Goal: Task Accomplishment & Management: Use online tool/utility

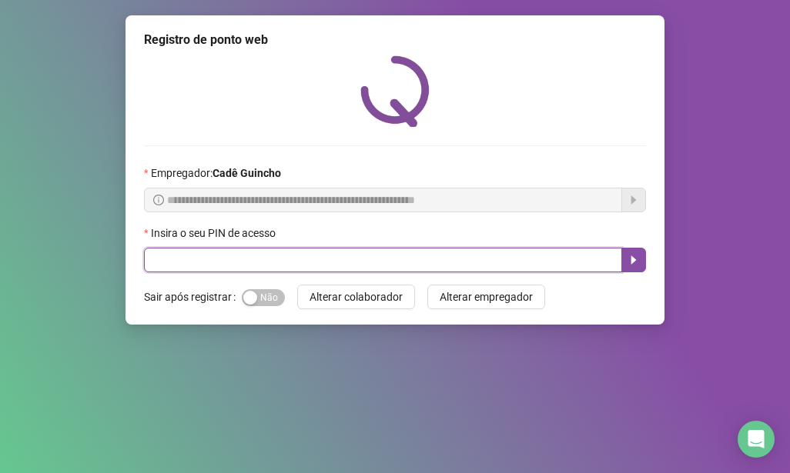
click at [237, 266] on input "text" at bounding box center [383, 260] width 478 height 25
type input "*****"
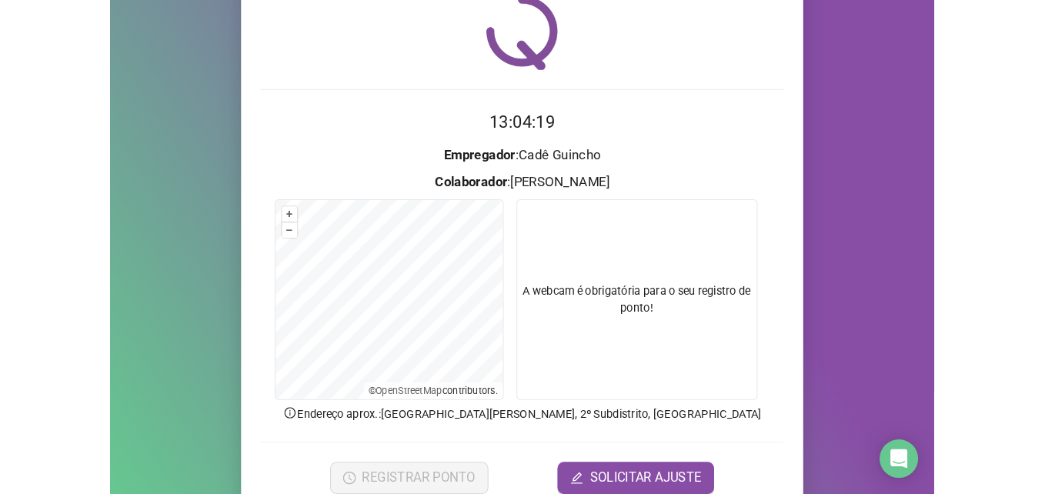
scroll to position [77, 0]
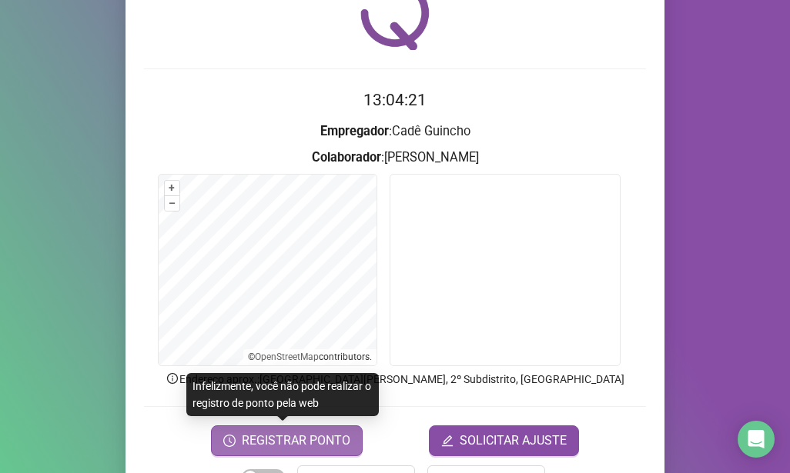
click at [306, 451] on button "REGISTRAR PONTO" at bounding box center [287, 441] width 152 height 31
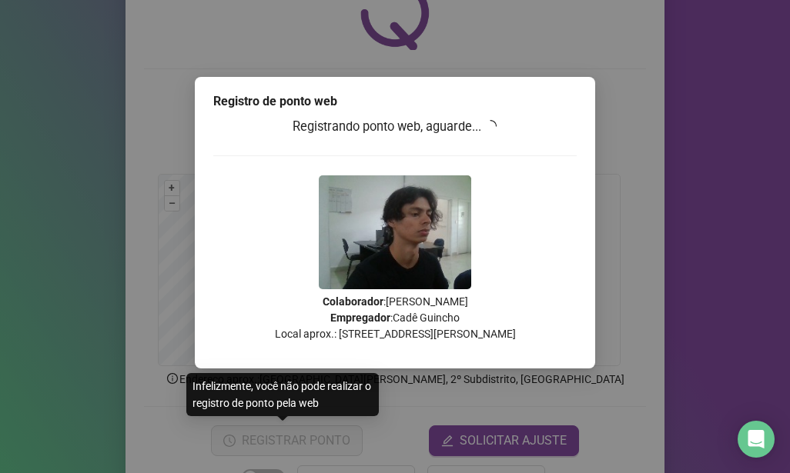
click at [633, 206] on div "Registro de ponto web Registrando ponto web, aguarde... Colaborador : [PERSON_N…" at bounding box center [395, 236] width 790 height 473
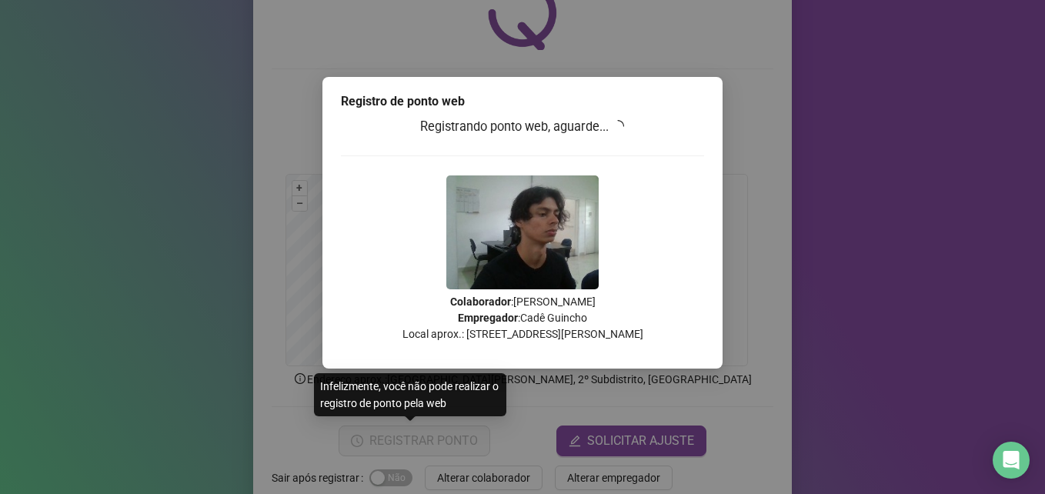
click at [600, 326] on p "Colaborador : [PERSON_NAME] Empregador : [PERSON_NAME] Local aprox.: [GEOGRAPHI…" at bounding box center [522, 318] width 363 height 48
click at [789, 177] on div "Registro de ponto web Registrando ponto web, aguarde... Colaborador : [PERSON_N…" at bounding box center [522, 247] width 1045 height 494
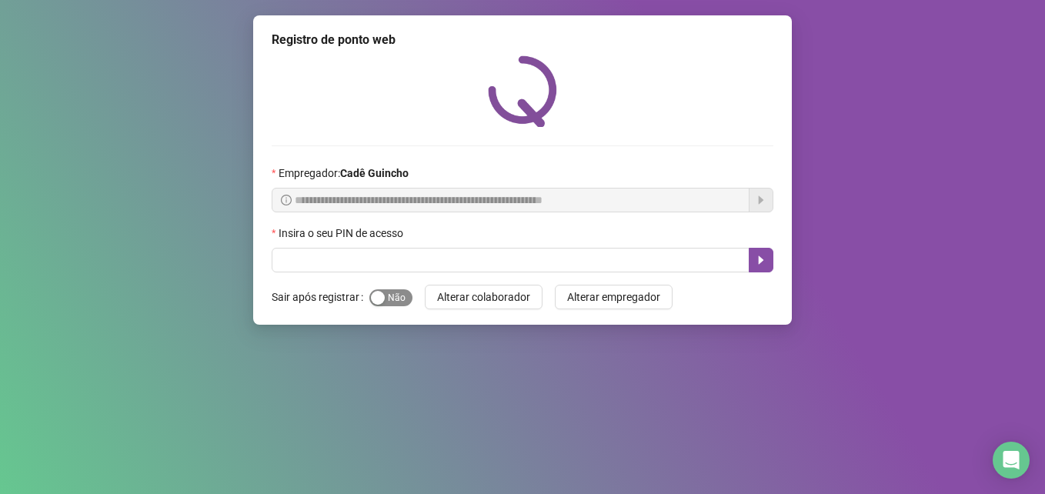
click at [400, 297] on span "Sim Não" at bounding box center [390, 297] width 43 height 17
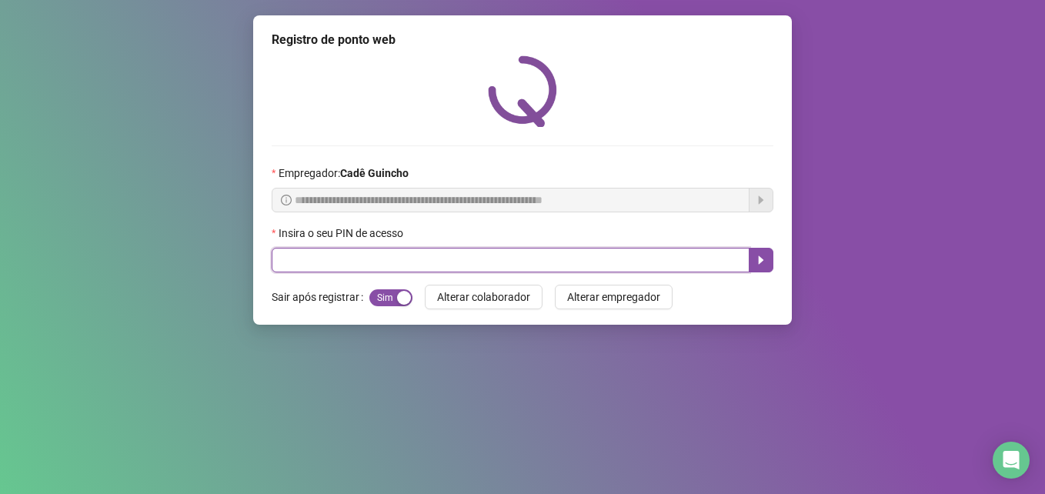
click at [353, 250] on input "text" at bounding box center [511, 260] width 478 height 25
type input "*****"
click at [767, 264] on icon "caret-right" at bounding box center [761, 260] width 12 height 12
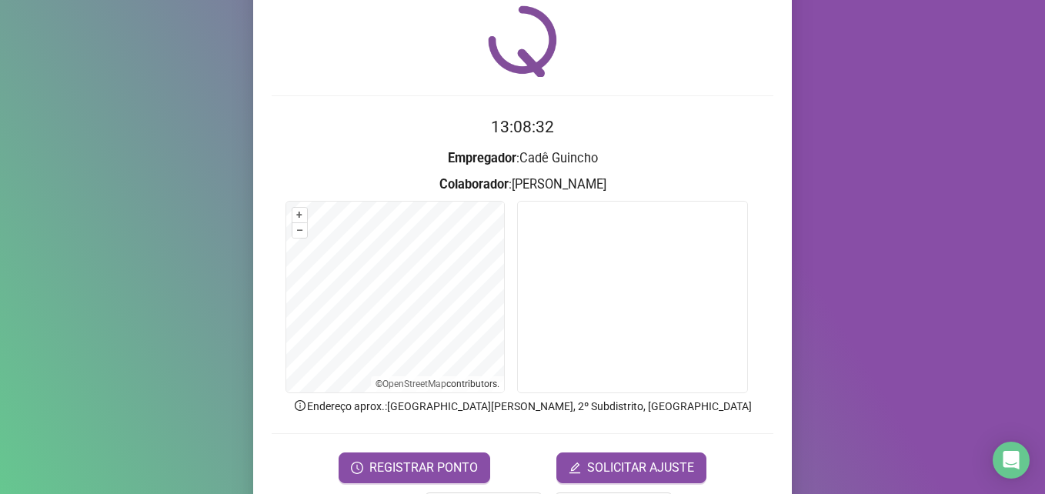
scroll to position [77, 0]
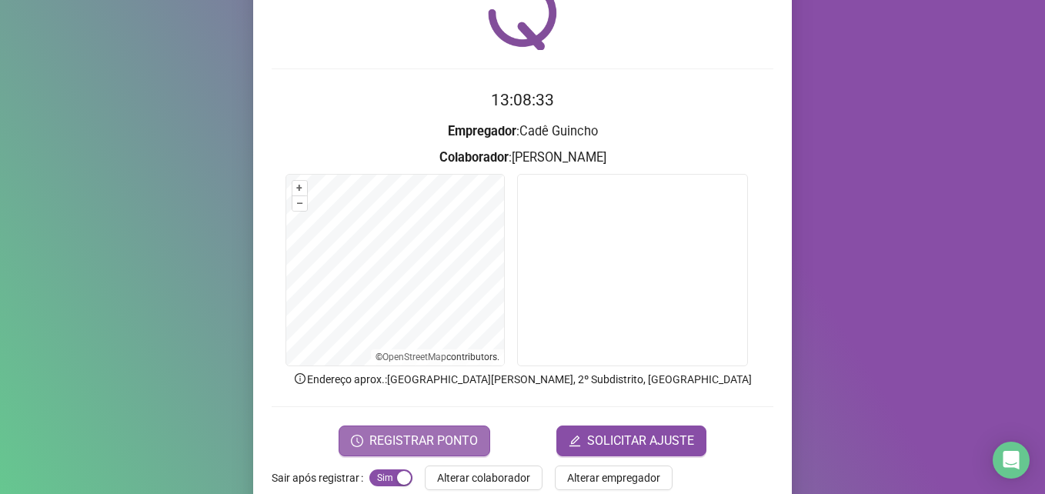
click at [461, 446] on span "REGISTRAR PONTO" at bounding box center [423, 441] width 109 height 18
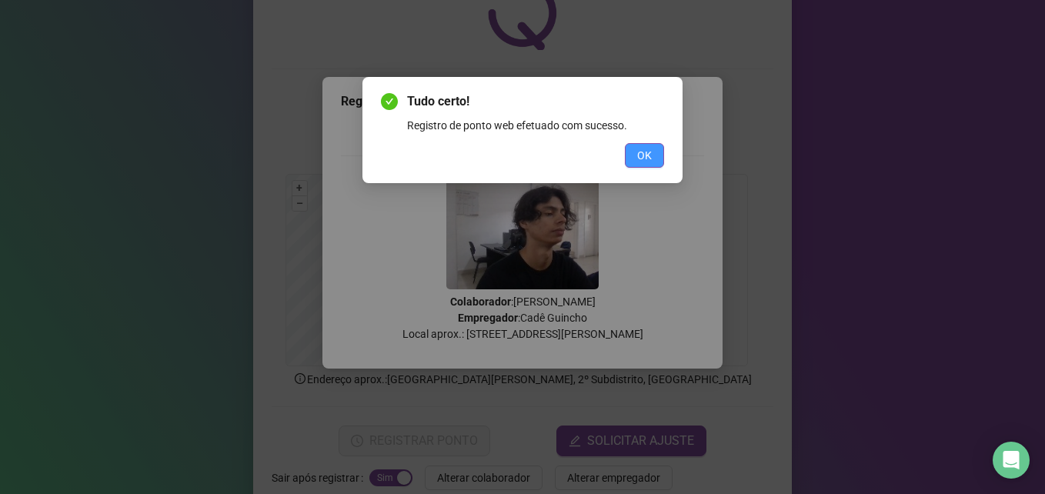
click at [654, 164] on button "OK" at bounding box center [644, 155] width 39 height 25
